Goal: Find specific page/section: Find specific page/section

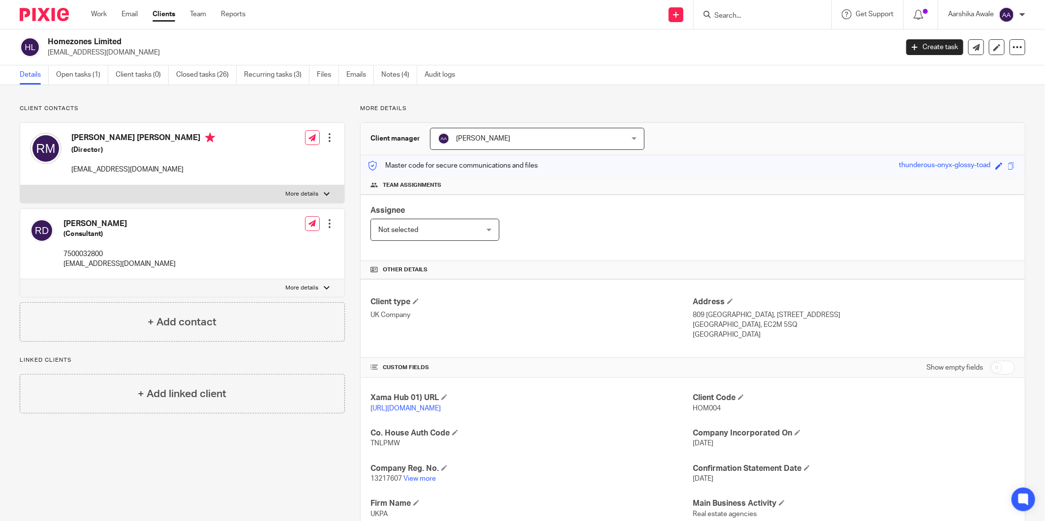
click at [731, 22] on div at bounding box center [763, 14] width 138 height 29
click at [735, 14] on input "Search" at bounding box center [757, 16] width 89 height 9
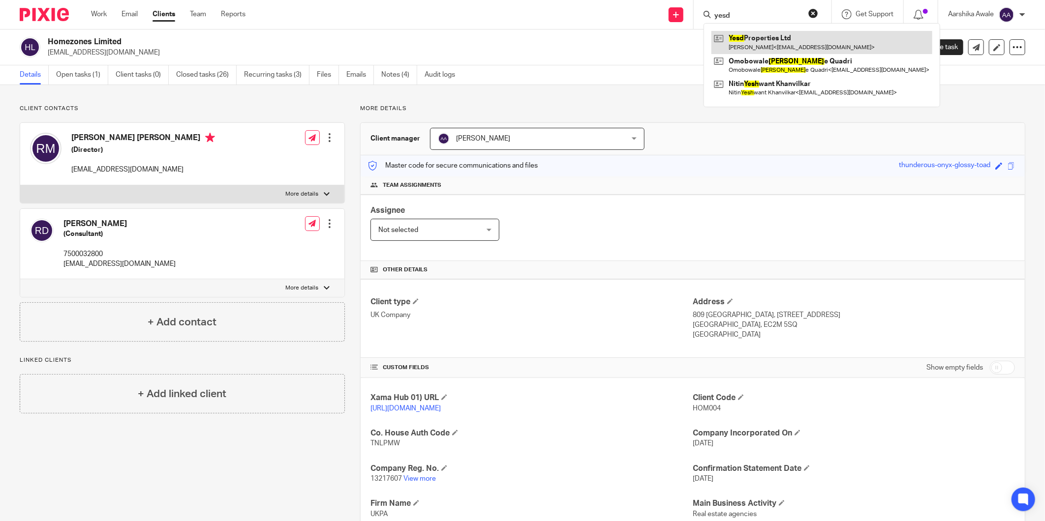
type input "yesd"
click at [804, 36] on link at bounding box center [821, 42] width 221 height 23
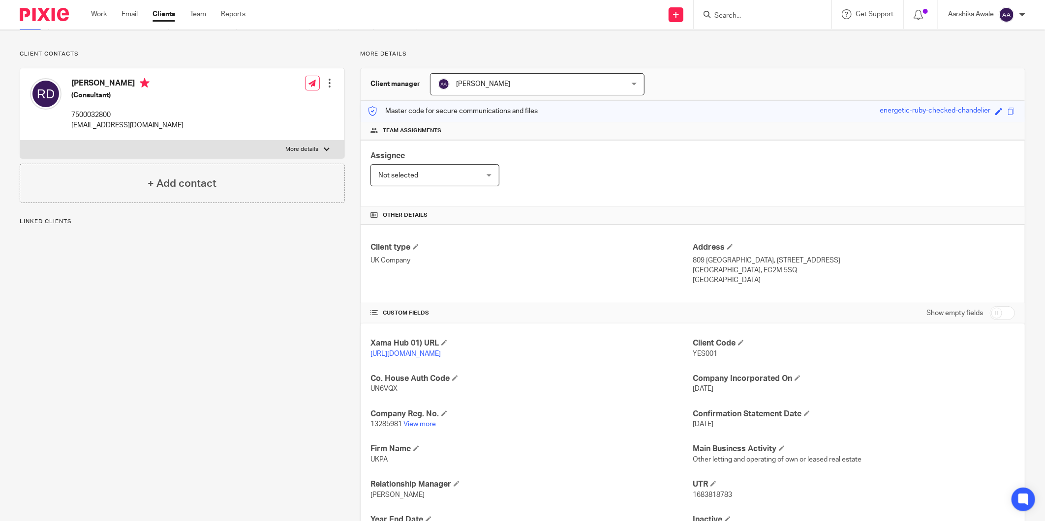
scroll to position [140, 0]
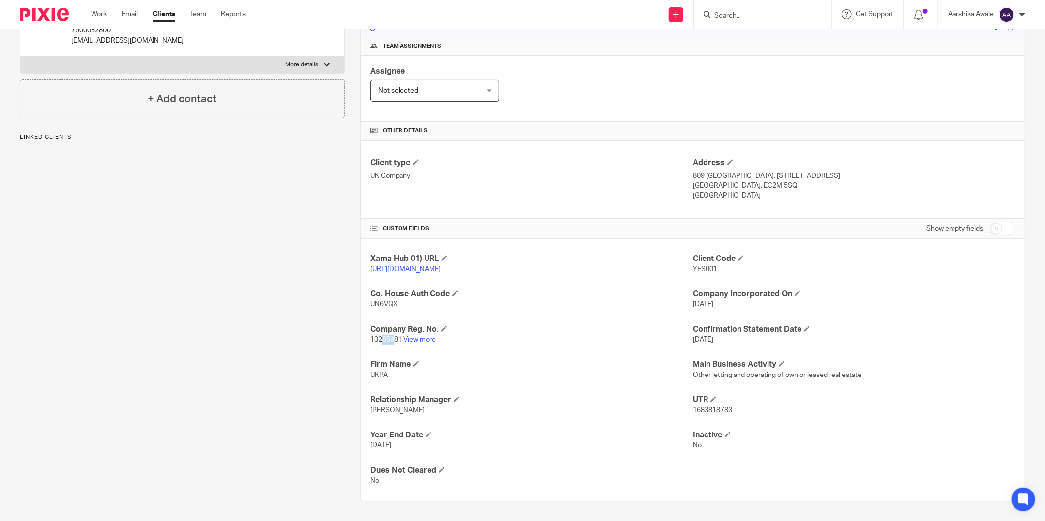
drag, startPoint x: 381, startPoint y: 340, endPoint x: 394, endPoint y: 342, distance: 12.9
click at [394, 342] on span "13285981" at bounding box center [385, 340] width 31 height 7
drag, startPoint x: 394, startPoint y: 342, endPoint x: 399, endPoint y: 356, distance: 14.2
click at [399, 356] on div "Xama Hub 01) URL https://platform.xamatech.com/portal/crm/clients/2f9dab40-6bdd…" at bounding box center [693, 370] width 664 height 262
click at [420, 337] on link "View more" at bounding box center [419, 340] width 32 height 7
